Goal: Find specific page/section: Find specific page/section

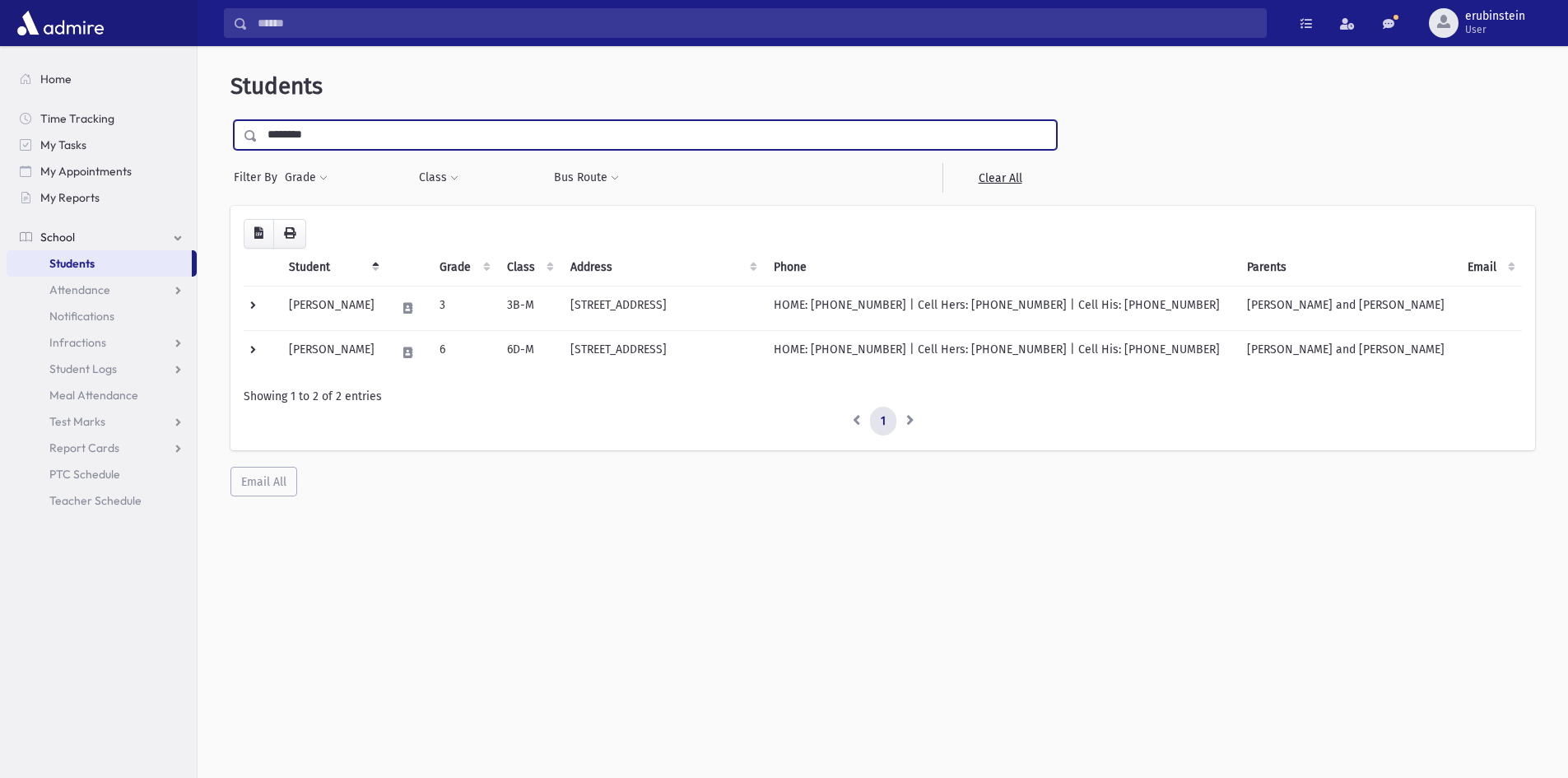
type input "*******"
click at [230, 120] on input "submit" at bounding box center [253, 132] width 46 height 23
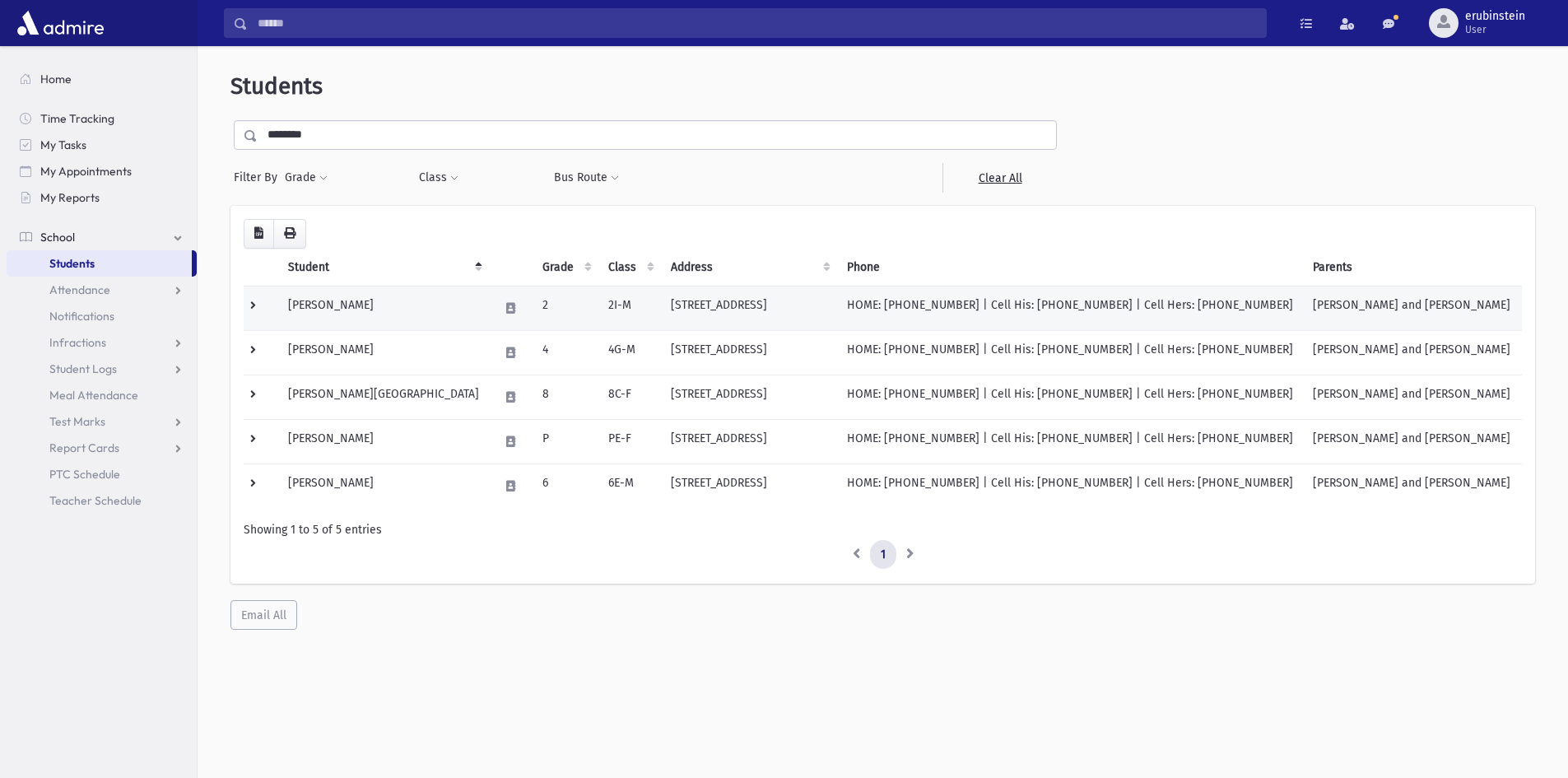
click at [408, 305] on td "Edelson, Aharon" at bounding box center [384, 307] width 211 height 44
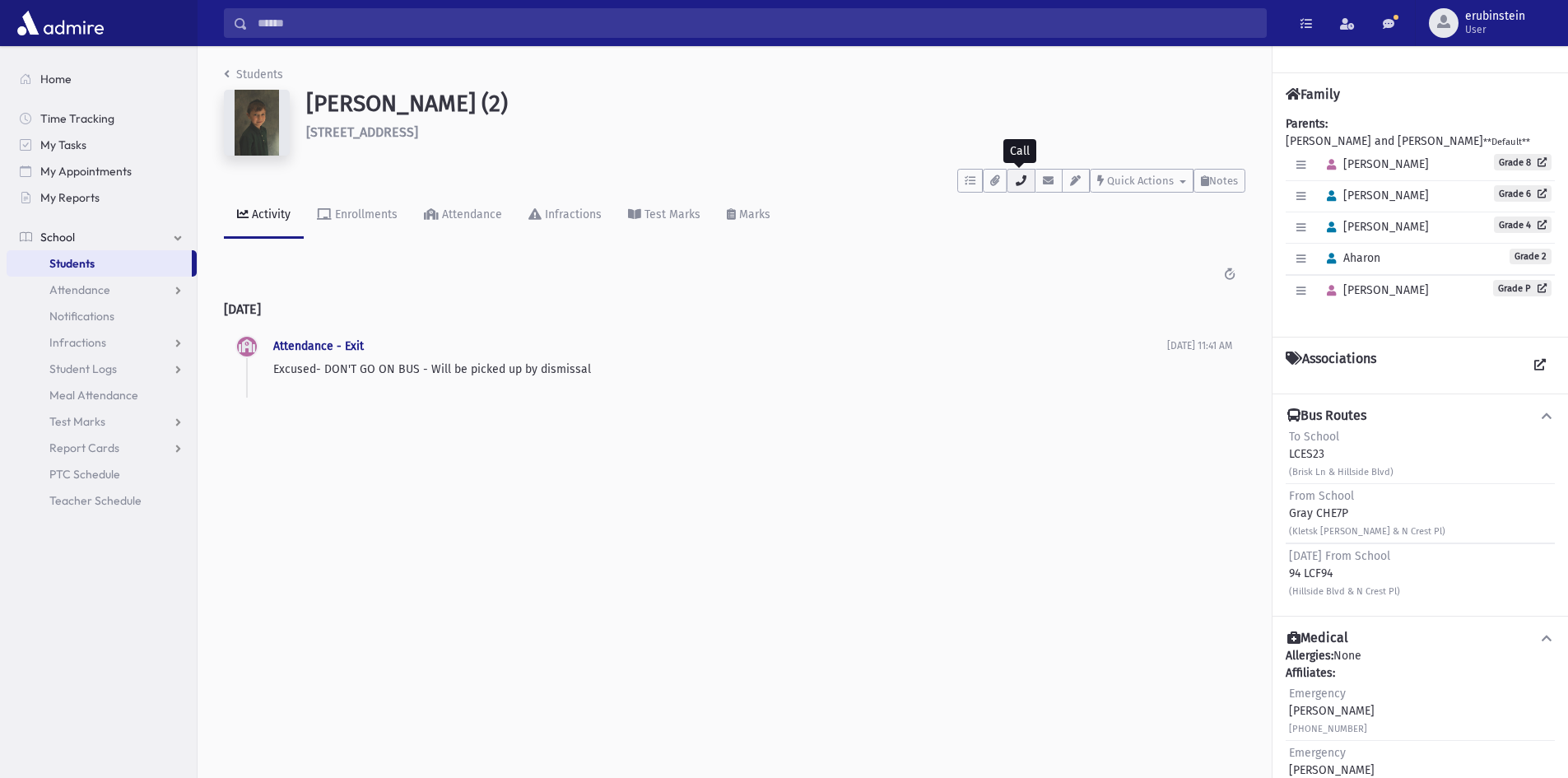
click at [1014, 178] on icon "button" at bounding box center [1020, 181] width 13 height 10
